Goal: Transaction & Acquisition: Download file/media

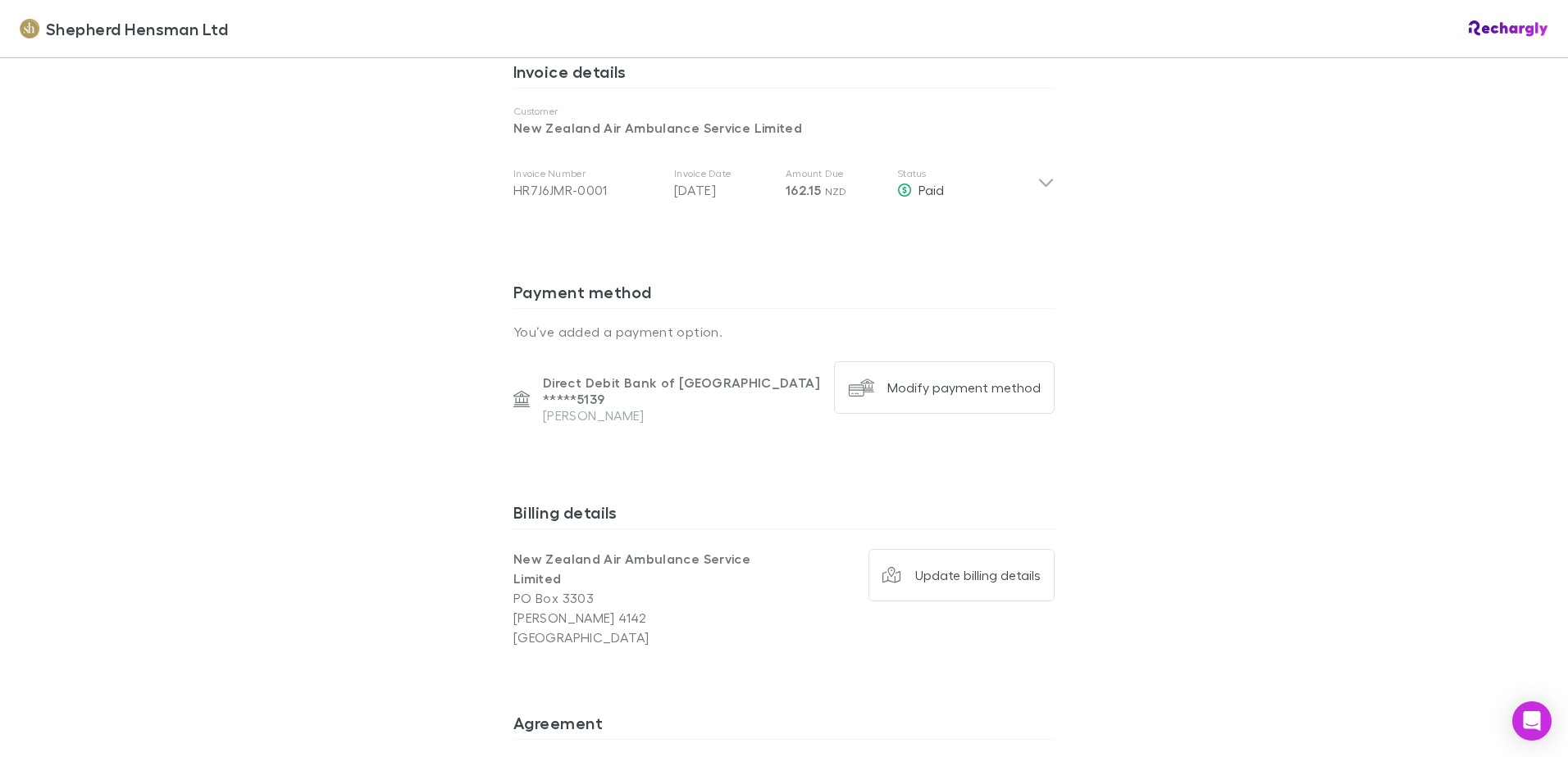
scroll to position [738, 0]
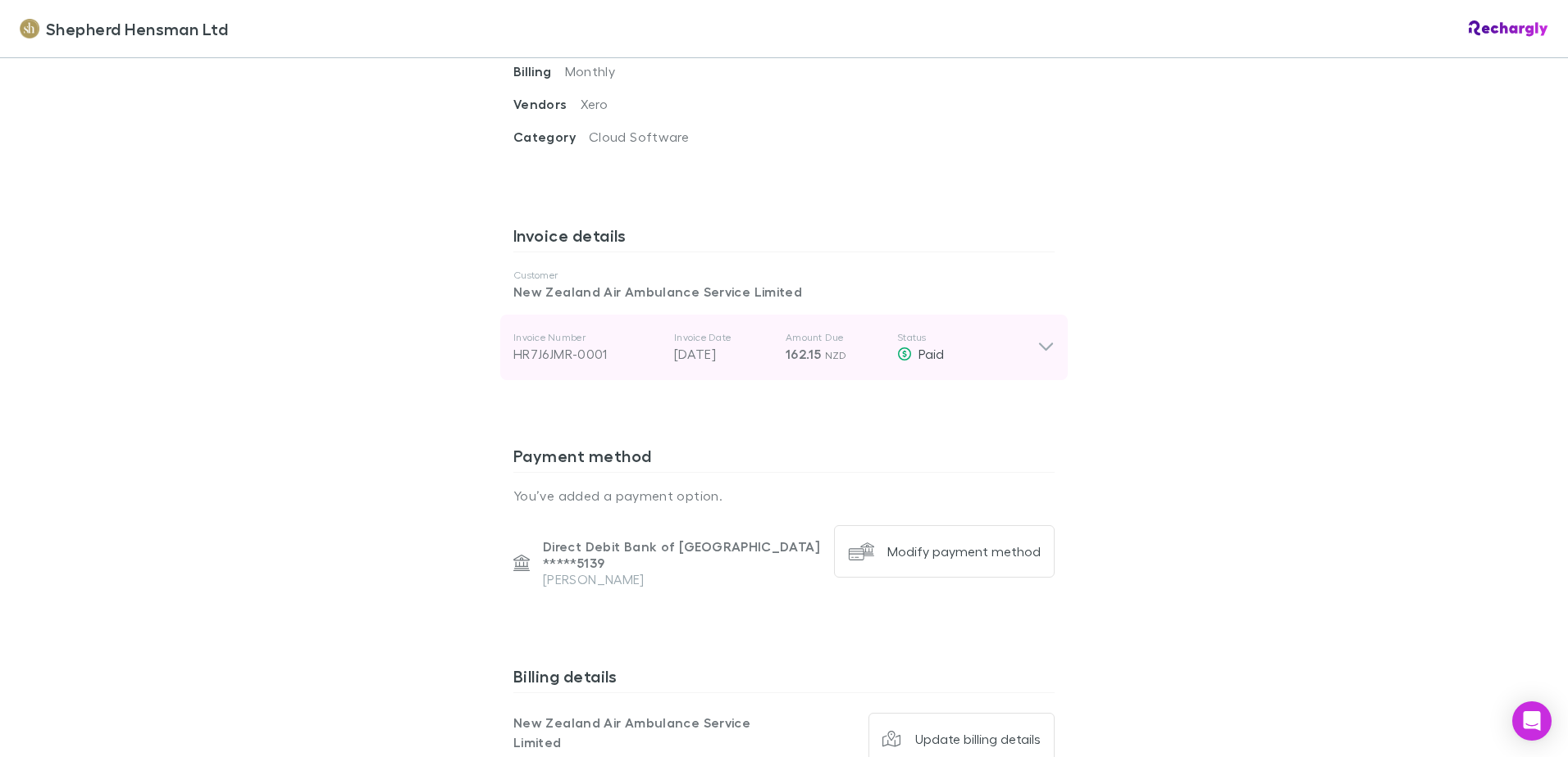
click at [1040, 348] on icon at bounding box center [1046, 347] width 17 height 19
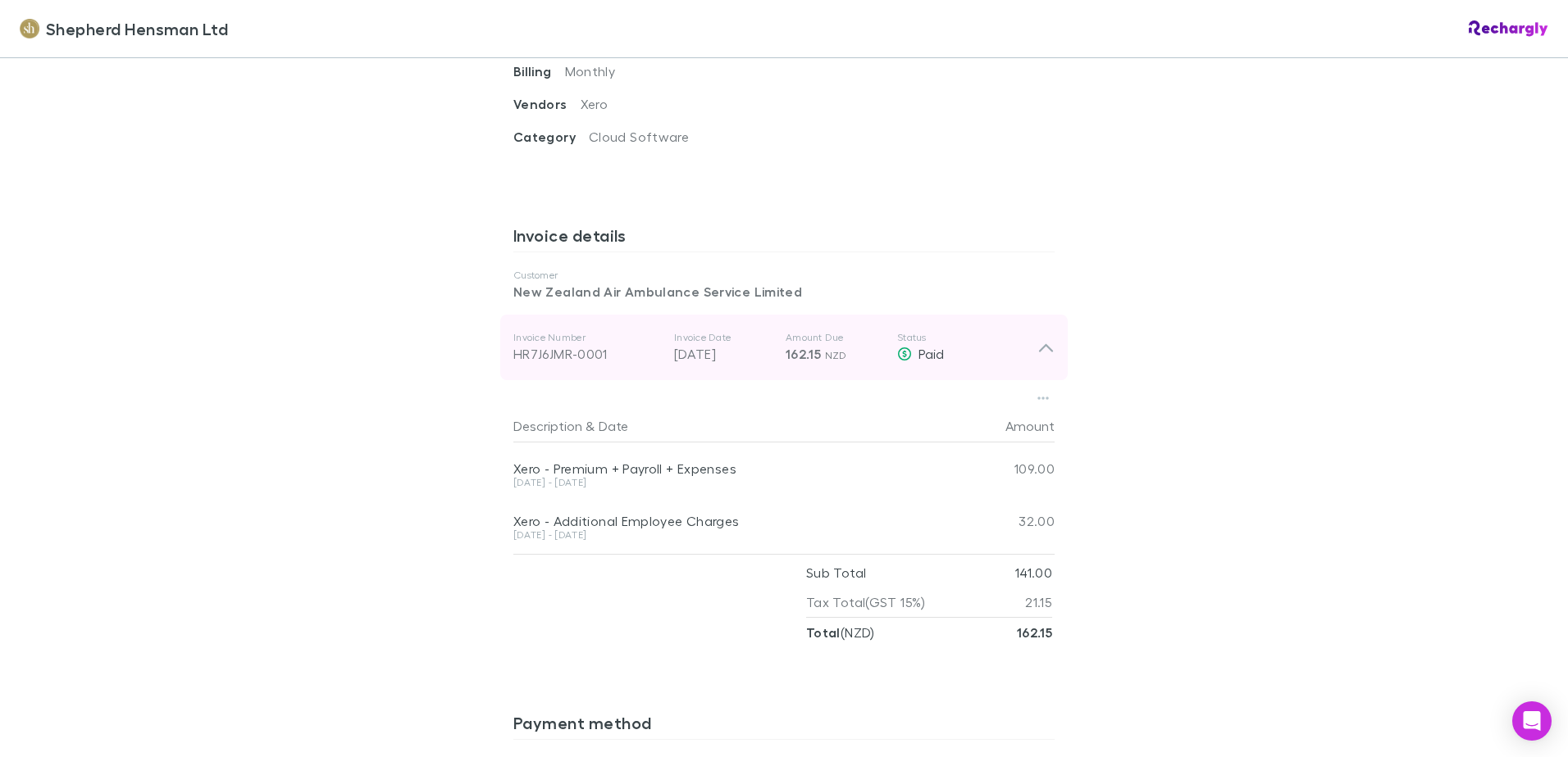
click at [522, 353] on div "HR7J6JMR-0001" at bounding box center [587, 353] width 148 height 19
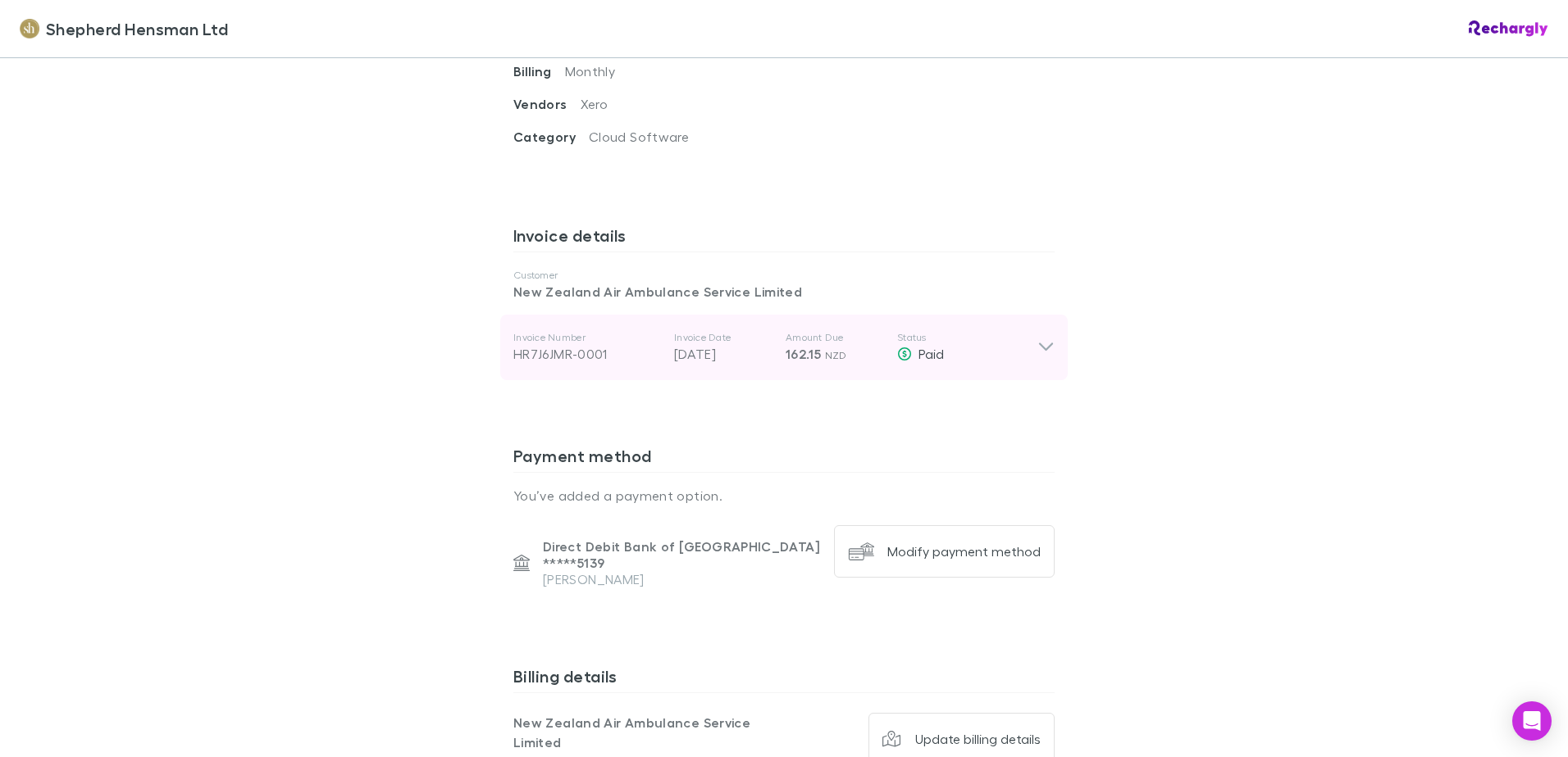
click at [573, 358] on div "HR7J6JMR-0001" at bounding box center [587, 353] width 148 height 19
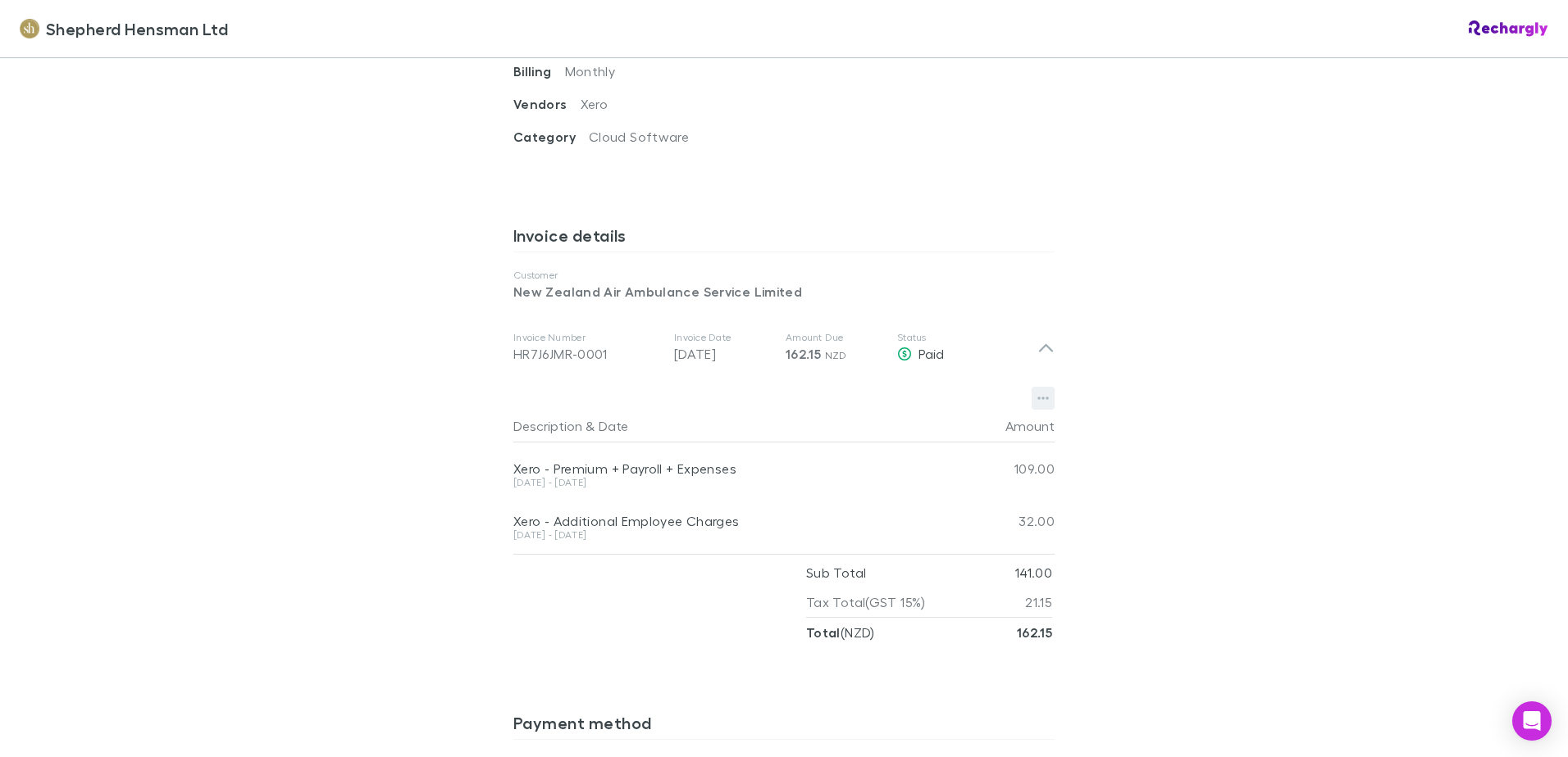
click at [1040, 399] on icon "button" at bounding box center [1043, 399] width 12 height 3
click at [882, 429] on p "Download PDF" at bounding box center [935, 431] width 199 height 19
